Goal: Task Accomplishment & Management: Manage account settings

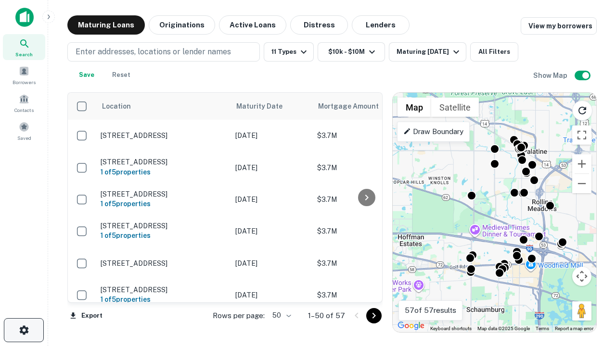
click at [24, 330] on icon "button" at bounding box center [24, 331] width 12 height 12
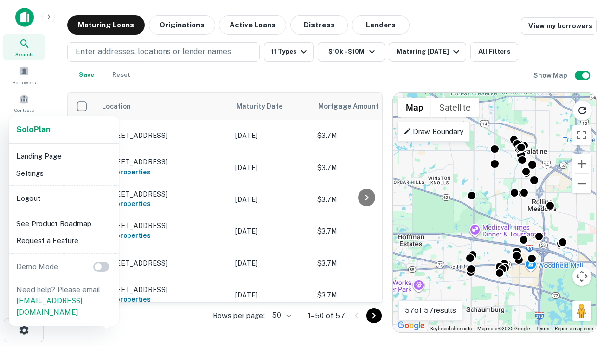
click at [63, 198] on li "Logout" at bounding box center [64, 198] width 103 height 17
